Goal: Task Accomplishment & Management: Complete application form

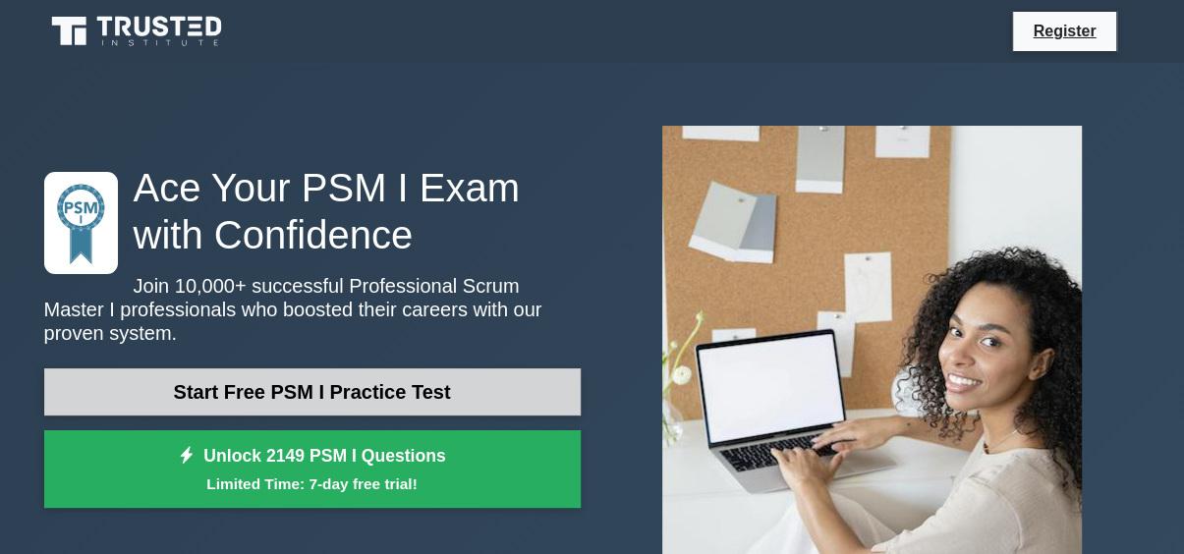
click at [260, 368] on link "Start Free PSM I Practice Test" at bounding box center [312, 391] width 536 height 47
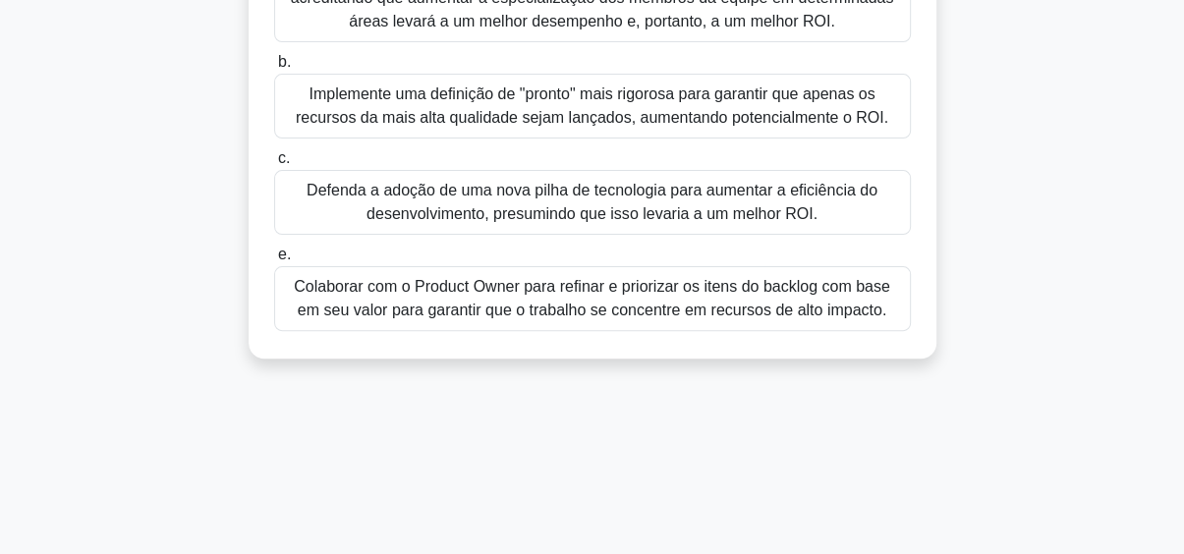
scroll to position [312, 0]
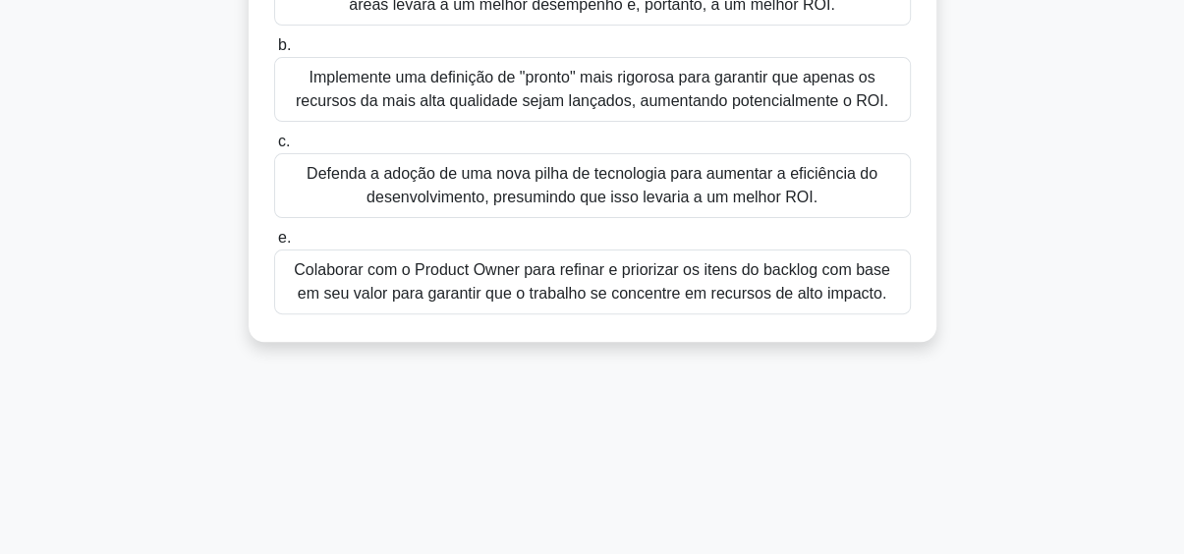
click at [655, 283] on font "Colaborar com o Product Owner para refinar e priorizar os itens do backlog com …" at bounding box center [592, 281] width 596 height 40
click at [274, 245] on input "e. Colaborar com o Product Owner para refinar e priorizar os itens do backlog c…" at bounding box center [274, 238] width 0 height 13
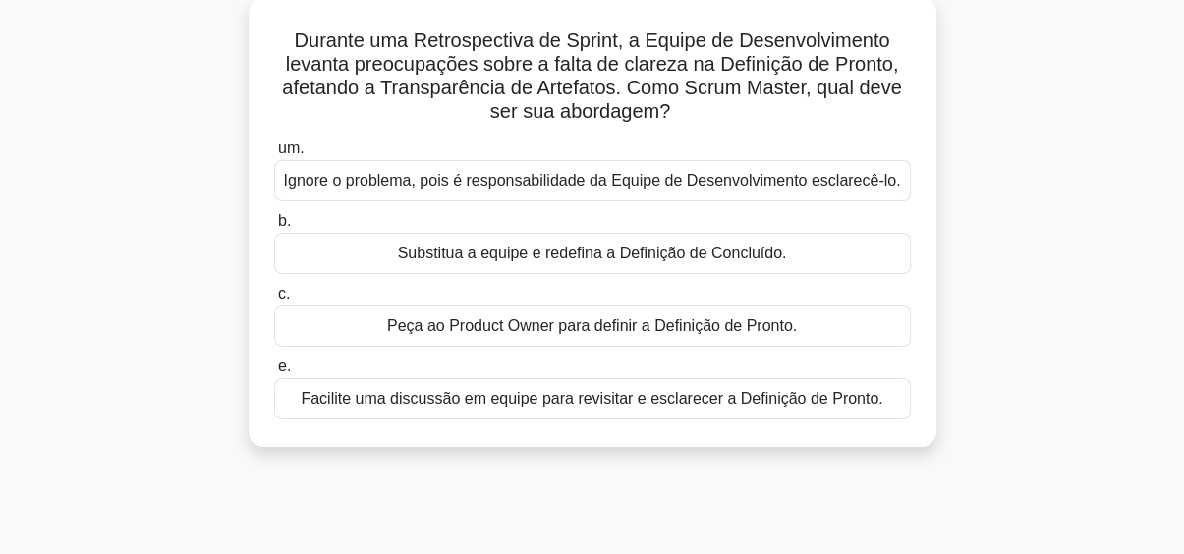
scroll to position [118, 0]
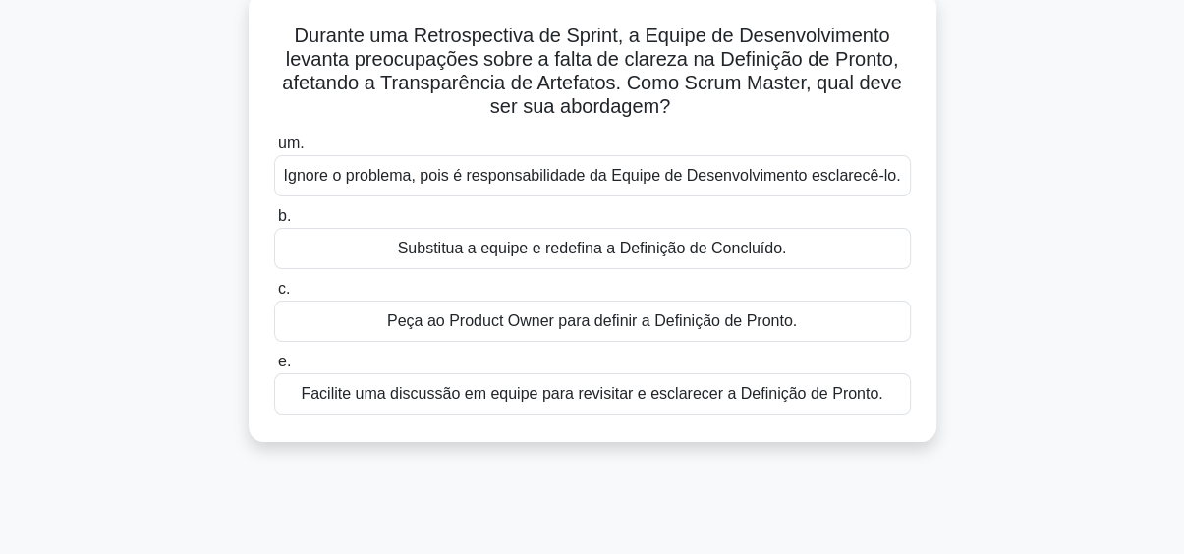
click at [609, 391] on font "Facilite uma discussão em equipe para revisitar e esclarecer a Definição de Pro…" at bounding box center [591, 393] width 581 height 17
click at [274, 368] on input "e. Facilite uma discussão em equipe para revisitar e esclarecer a Definição de …" at bounding box center [274, 362] width 0 height 13
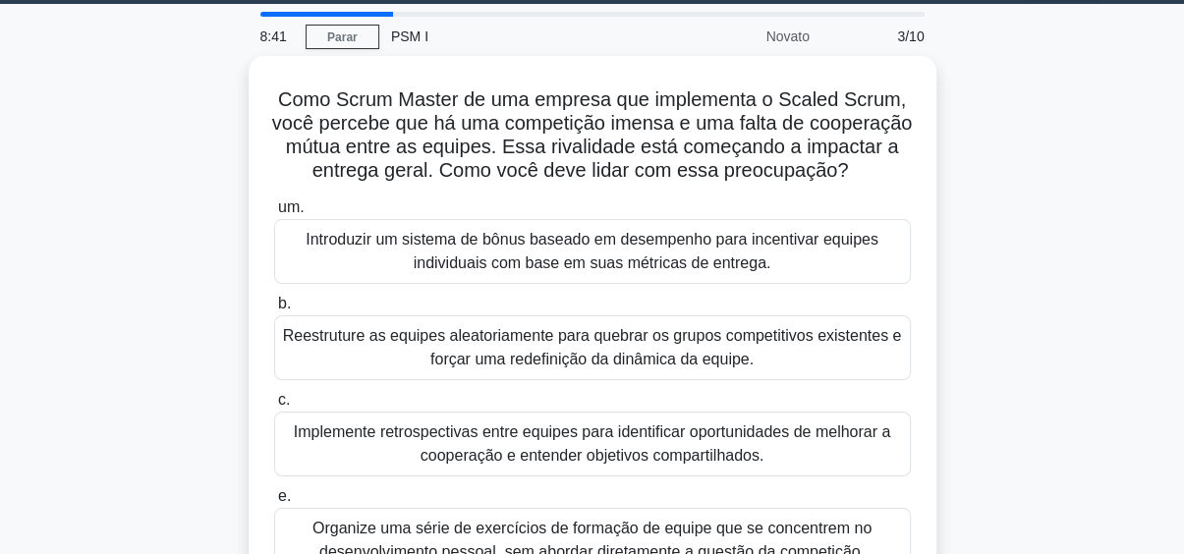
scroll to position [0, 0]
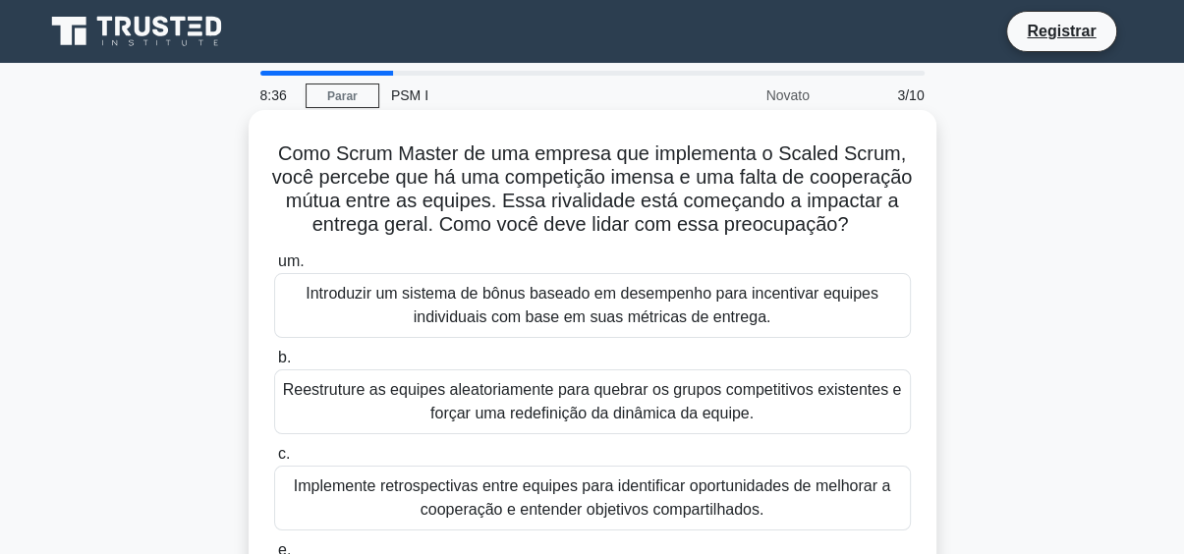
click at [451, 307] on font "Introduzir um sistema de bônus baseado em desempenho para incentivar equipes in…" at bounding box center [591, 305] width 573 height 40
click at [274, 268] on input "um. Introduzir um sistema de bônus baseado em desempenho para incentivar equipe…" at bounding box center [274, 261] width 0 height 13
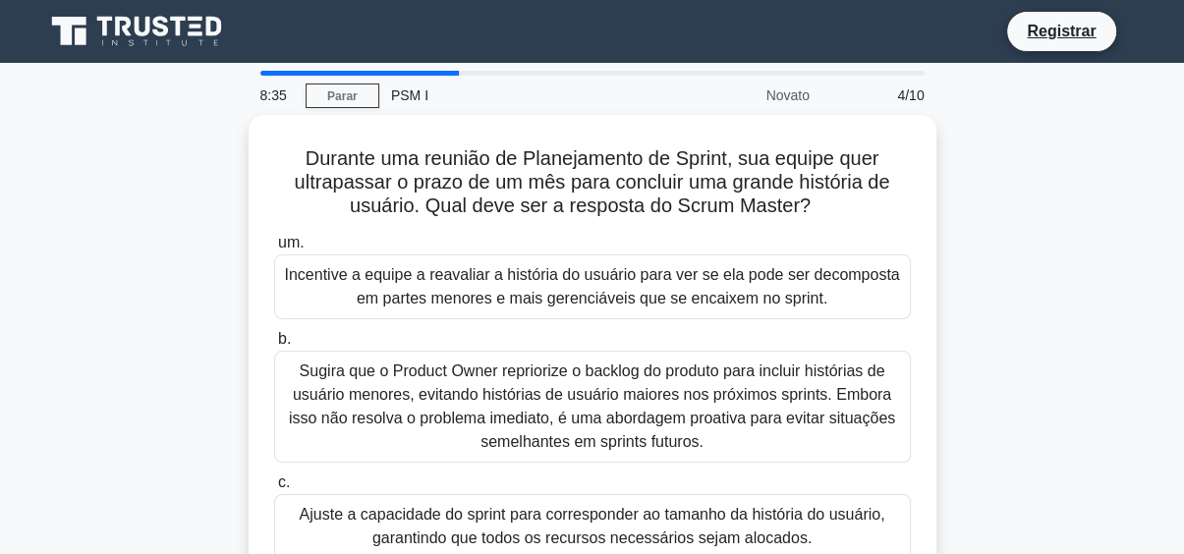
click at [451, 307] on div "Incentive a equipe a reavaliar a história do usuário para ver se ela pode ser d…" at bounding box center [592, 286] width 636 height 65
click at [274, 249] on input "um. Incentive a equipe a reavaliar a história do usuário para ver se ela pode s…" at bounding box center [274, 243] width 0 height 13
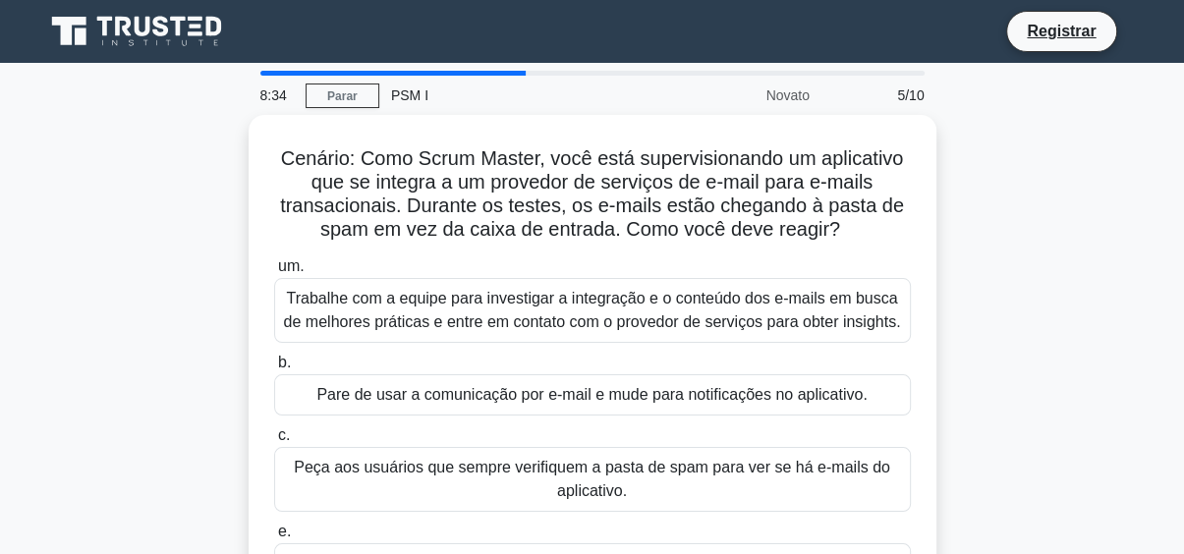
click at [451, 307] on font "Trabalhe com a equipe para investigar a integração e o conteúdo dos e-mails em …" at bounding box center [592, 310] width 617 height 40
click at [274, 273] on input "um. Trabalhe com a equipe para investigar a integração e o conteúdo dos e-mails…" at bounding box center [274, 266] width 0 height 13
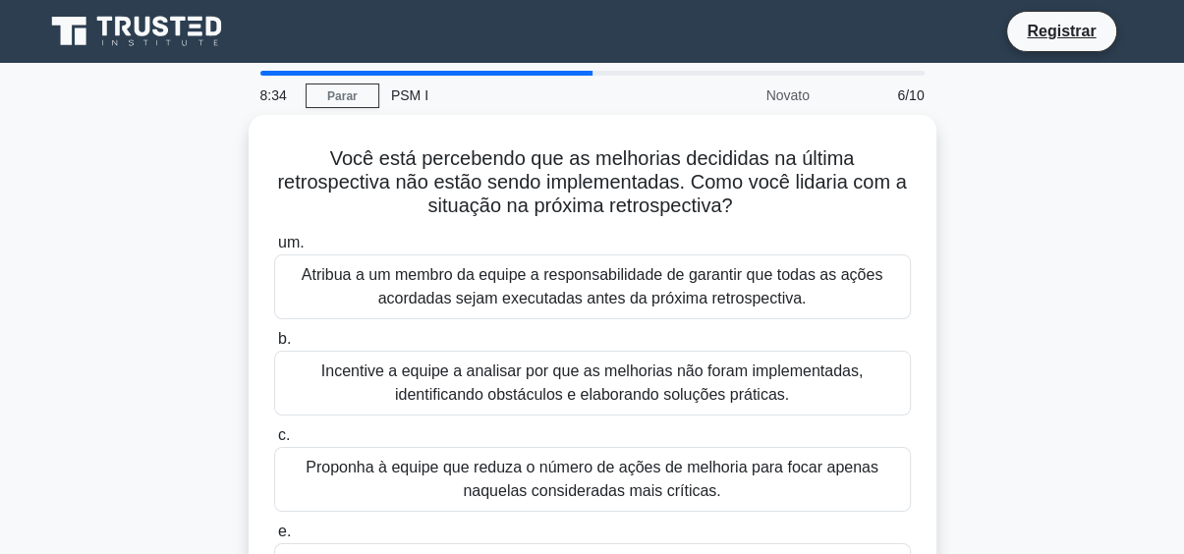
click at [451, 307] on div "Atribua a um membro da equipe a responsabilidade de garantir que todas as ações…" at bounding box center [592, 286] width 636 height 65
click at [274, 249] on input "um. Atribua a um membro da equipe a responsabilidade de garantir que todas as a…" at bounding box center [274, 243] width 0 height 13
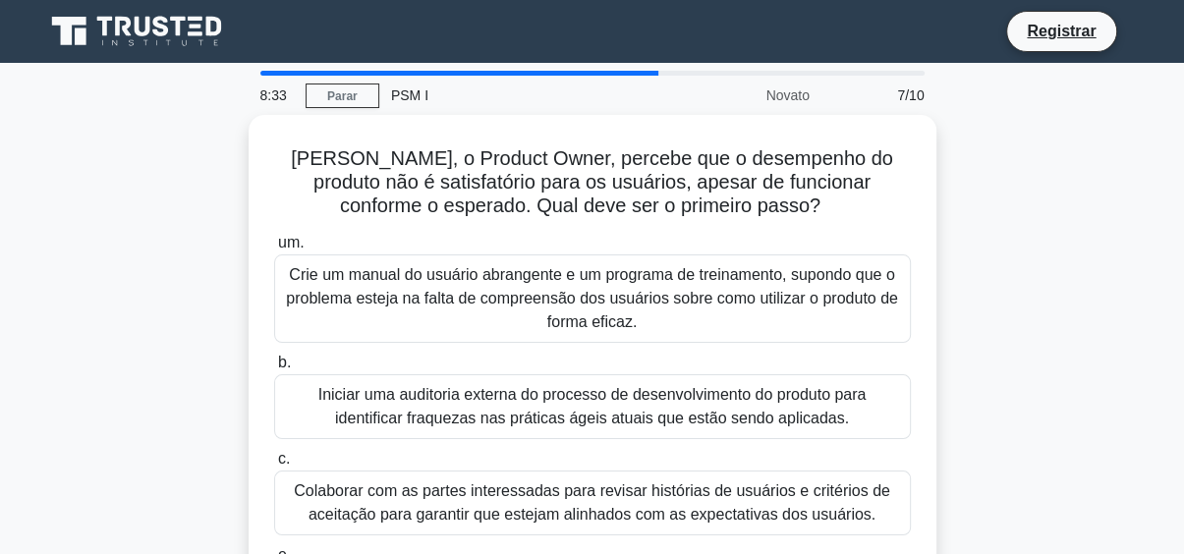
click at [451, 307] on font "Crie um manual do usuário abrangente e um programa de treinamento, supondo que …" at bounding box center [592, 298] width 619 height 71
click at [274, 249] on input "um. Crie um manual do usuário abrangente e um programa de treinamento, supondo …" at bounding box center [274, 243] width 0 height 13
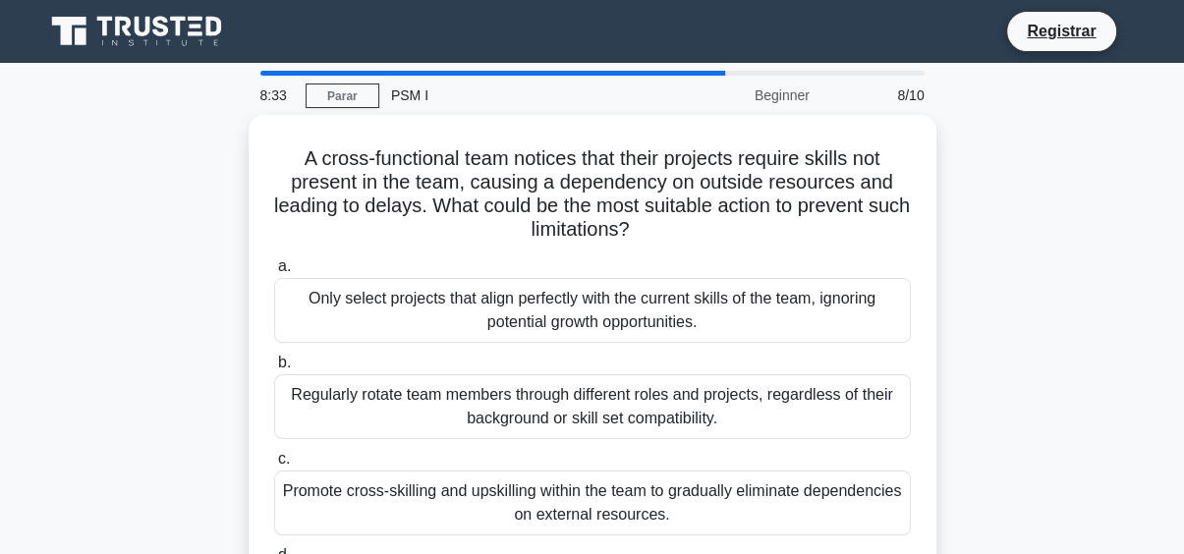
click at [274, 273] on input "a. Only select projects that align perfectly with the current skills of the tea…" at bounding box center [274, 266] width 0 height 13
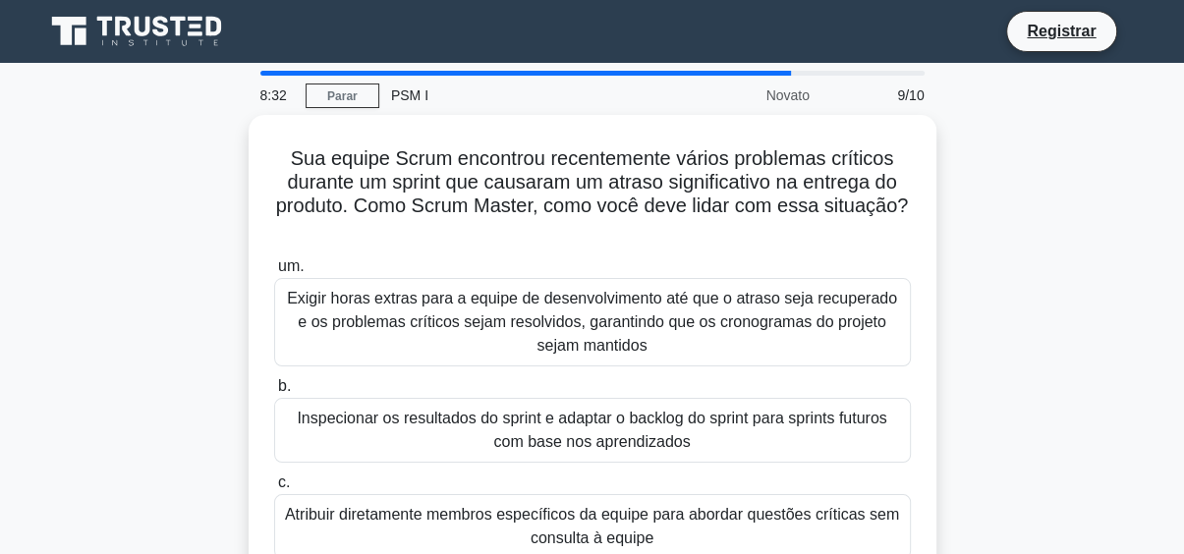
click at [451, 307] on font "Exigir horas extras para a equipe de desenvolvimento até que o atraso seja recu…" at bounding box center [592, 322] width 610 height 64
click at [274, 273] on input "um. Exigir horas extras para a equipe de desenvolvimento até que o atraso seja …" at bounding box center [274, 266] width 0 height 13
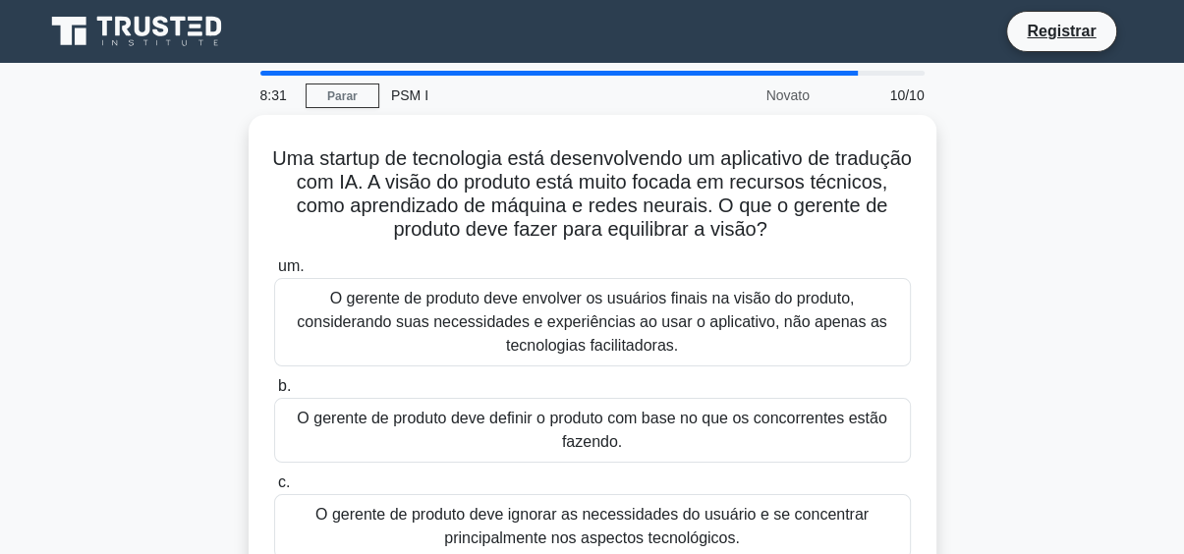
click at [451, 307] on div "O gerente de produto deve envolver os usuários finais na visão do produto, cons…" at bounding box center [592, 322] width 636 height 88
click at [274, 273] on input "um. O gerente de produto deve envolver os usuários finais na visão do produto, …" at bounding box center [274, 266] width 0 height 13
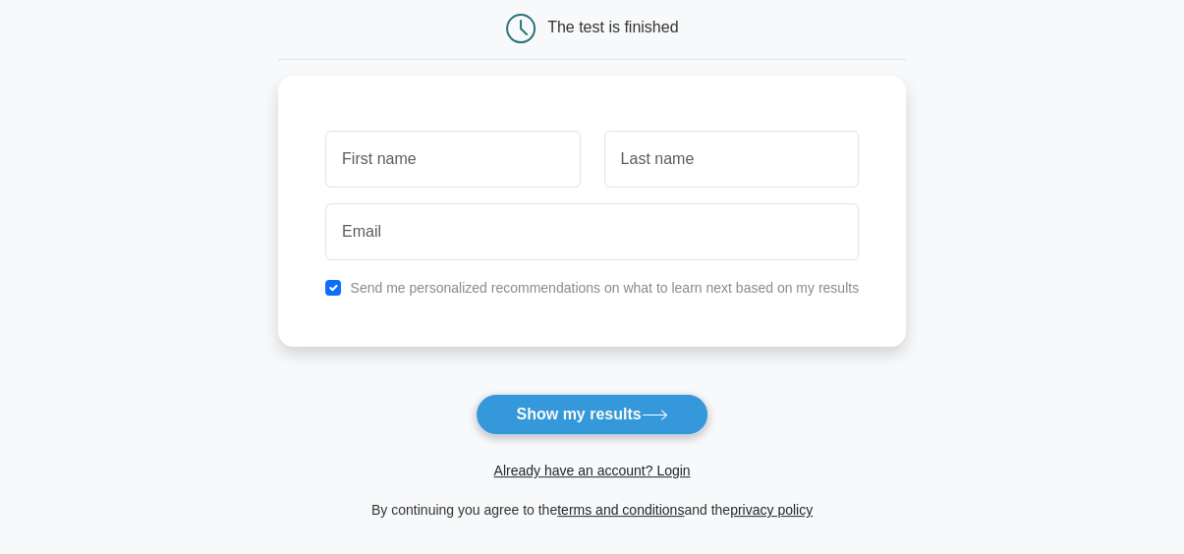
scroll to position [210, 0]
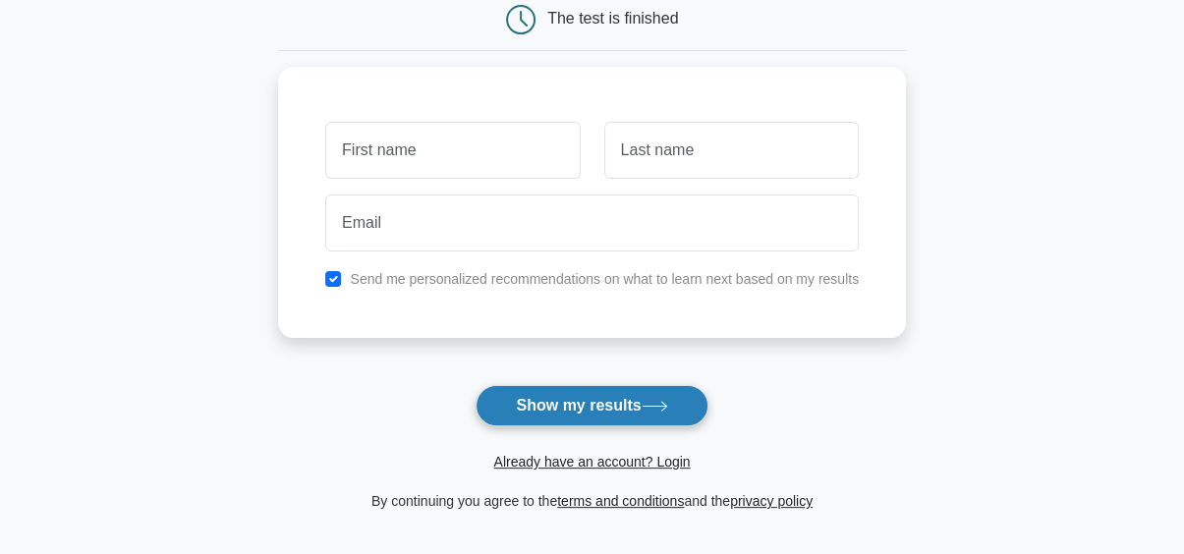
click at [519, 412] on button "Show my results" at bounding box center [591, 405] width 232 height 41
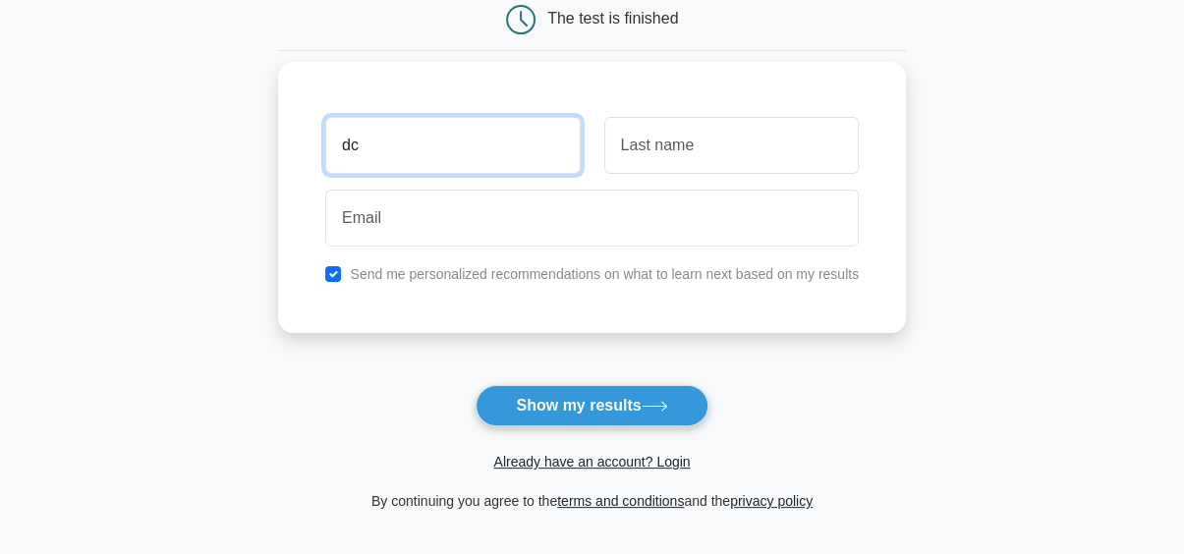
type input "dc"
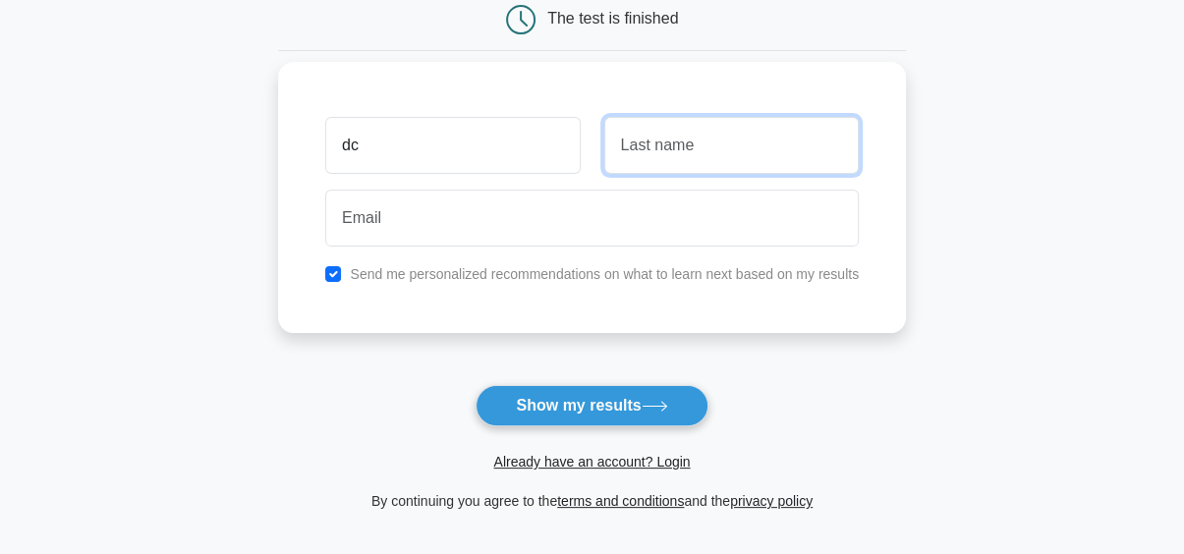
click at [689, 157] on input "text" at bounding box center [731, 145] width 254 height 57
type input "cav"
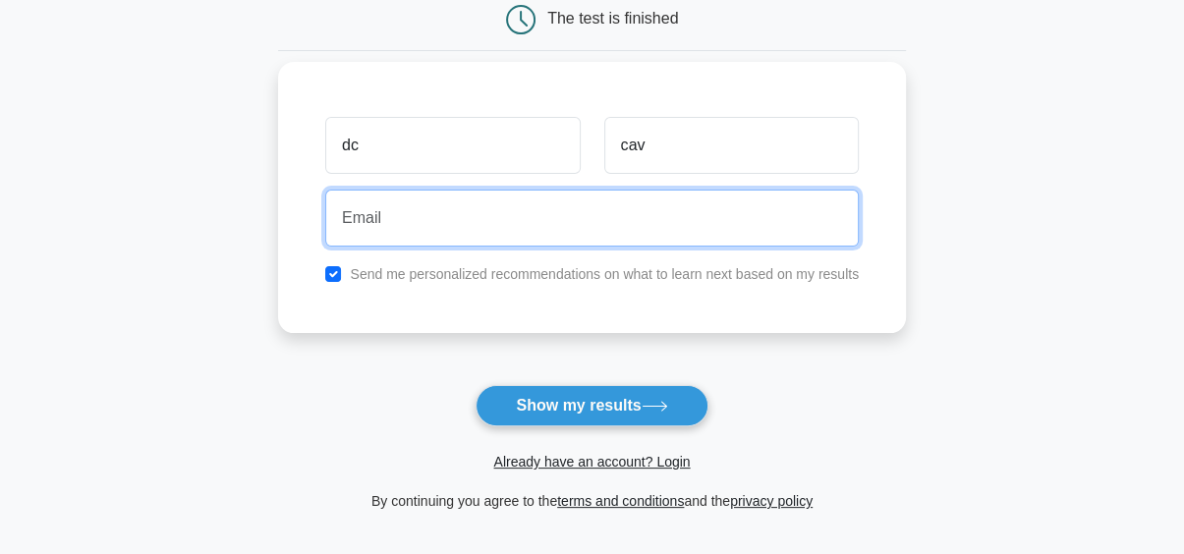
click at [648, 197] on input "email" at bounding box center [591, 218] width 533 height 57
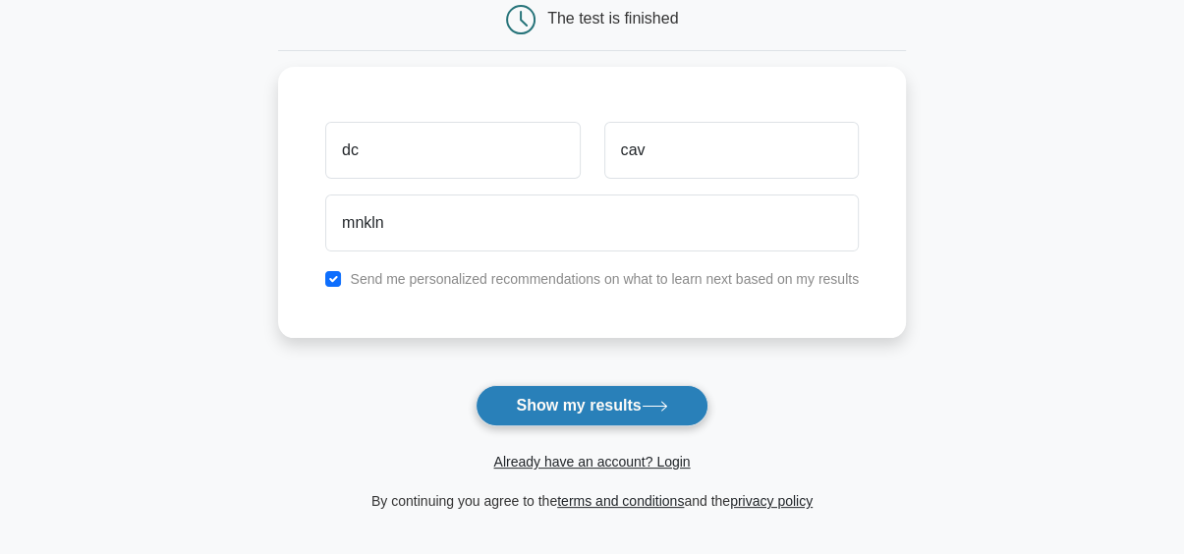
click at [590, 390] on button "Show my results" at bounding box center [591, 405] width 232 height 41
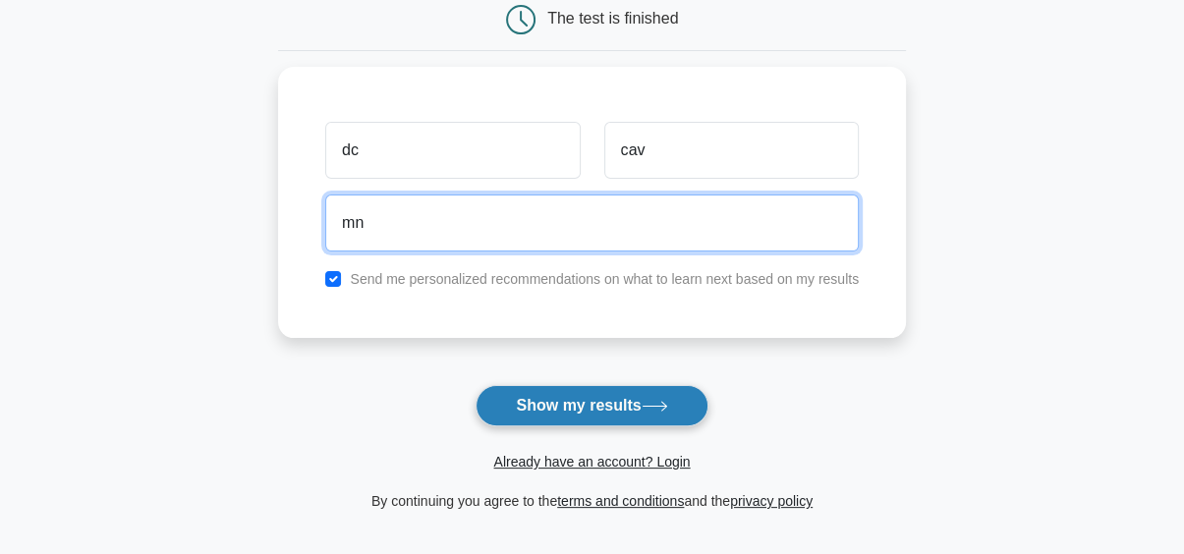
type input "m"
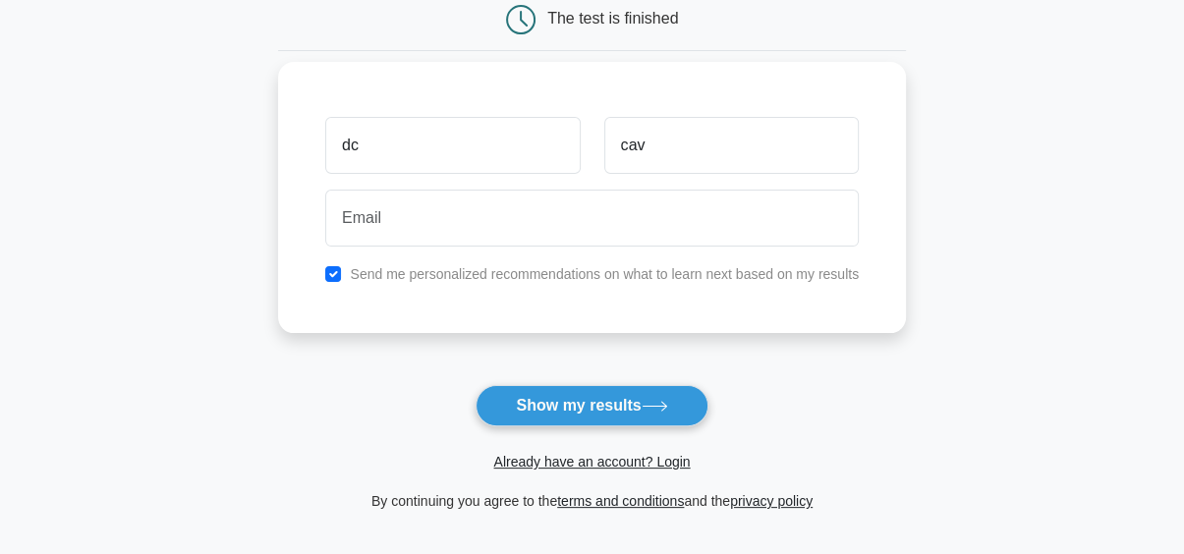
click at [341, 272] on div "Send me personalized recommendations on what to learn next based on my results" at bounding box center [591, 274] width 557 height 24
click at [332, 275] on input "checkbox" at bounding box center [333, 274] width 16 height 16
checkbox input "false"
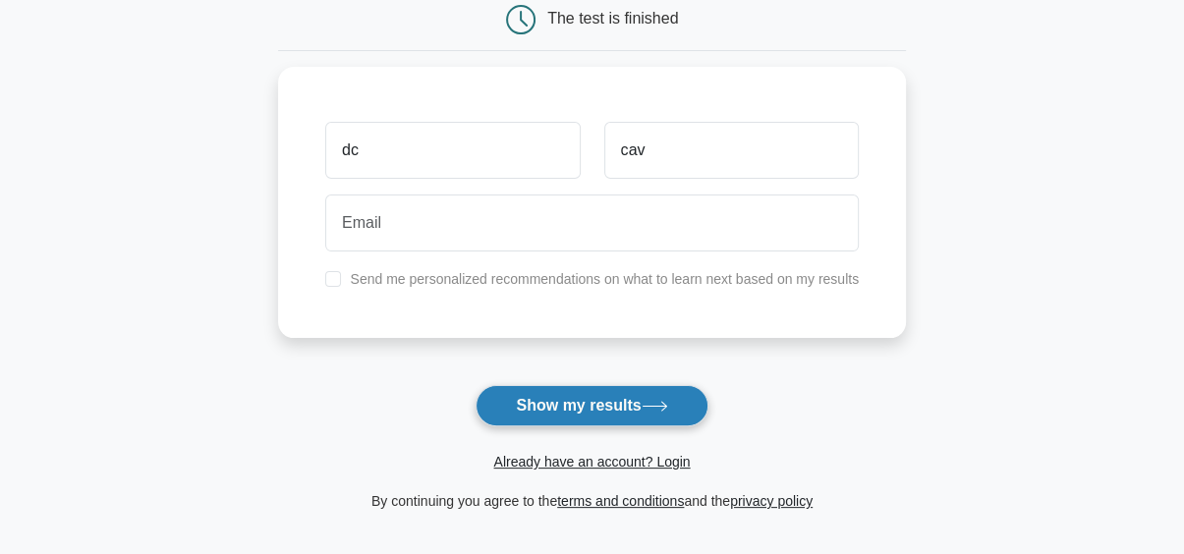
click at [526, 402] on button "Show my results" at bounding box center [591, 405] width 232 height 41
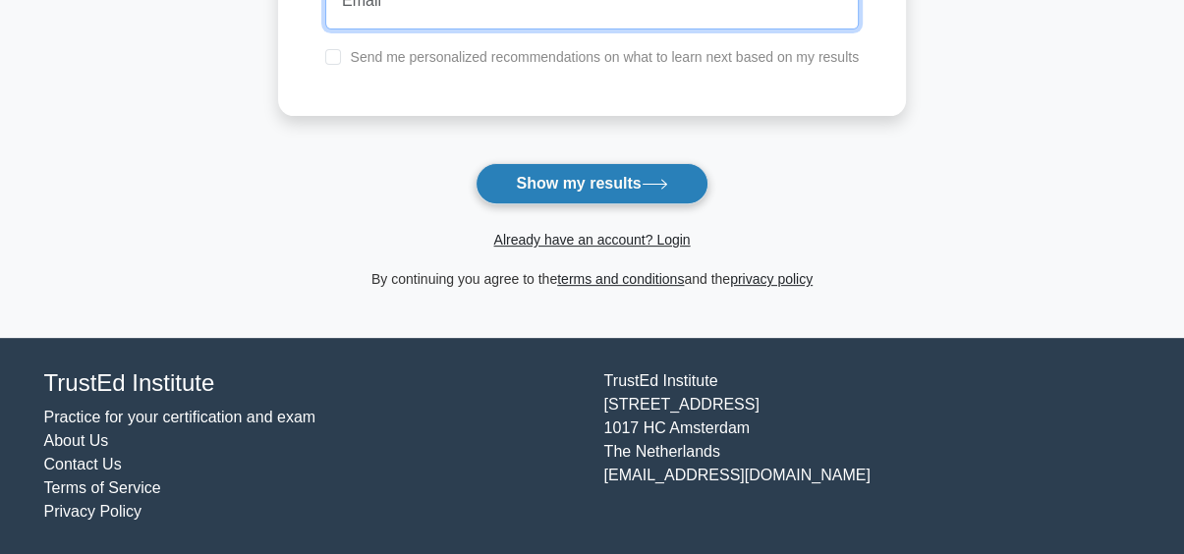
scroll to position [432, 0]
